Goal: Check status: Check status

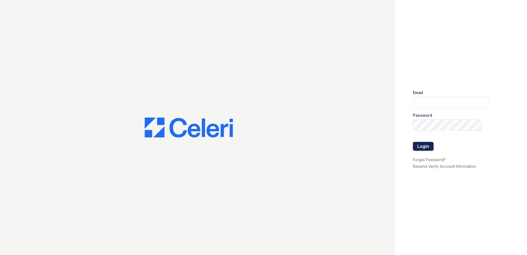
type input "[EMAIL_ADDRESS][DOMAIN_NAME]"
click at [421, 144] on button "Login" at bounding box center [423, 146] width 21 height 9
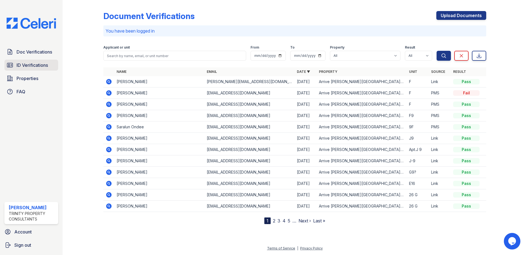
click at [41, 62] on span "ID Verifications" at bounding box center [32, 65] width 31 height 7
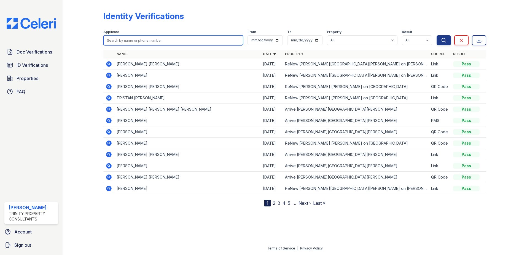
click at [137, 40] on input "search" at bounding box center [173, 40] width 140 height 10
type input "berg"
click at [437, 35] on button "Search" at bounding box center [444, 40] width 14 height 10
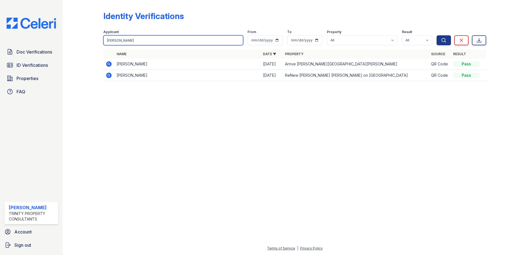
click at [137, 38] on input "berg" at bounding box center [173, 40] width 140 height 10
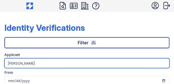
type input "soto"
click button "Search" at bounding box center [0, 0] width 0 height 0
